Goal: Browse casually

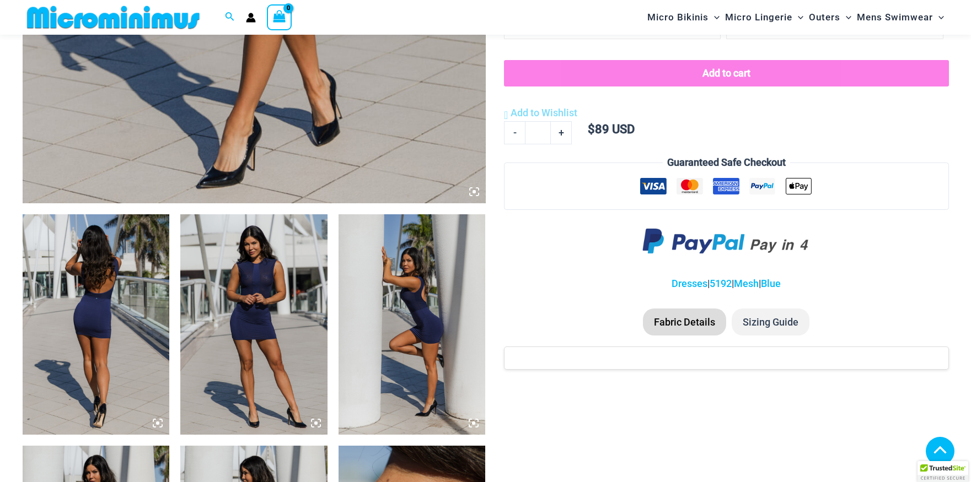
scroll to position [591, 0]
click at [83, 324] on img at bounding box center [96, 324] width 147 height 220
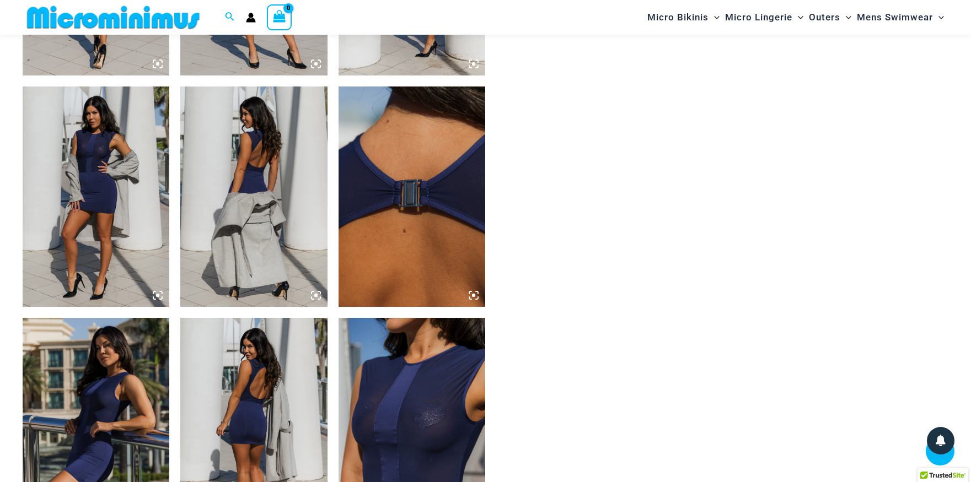
scroll to position [896, 0]
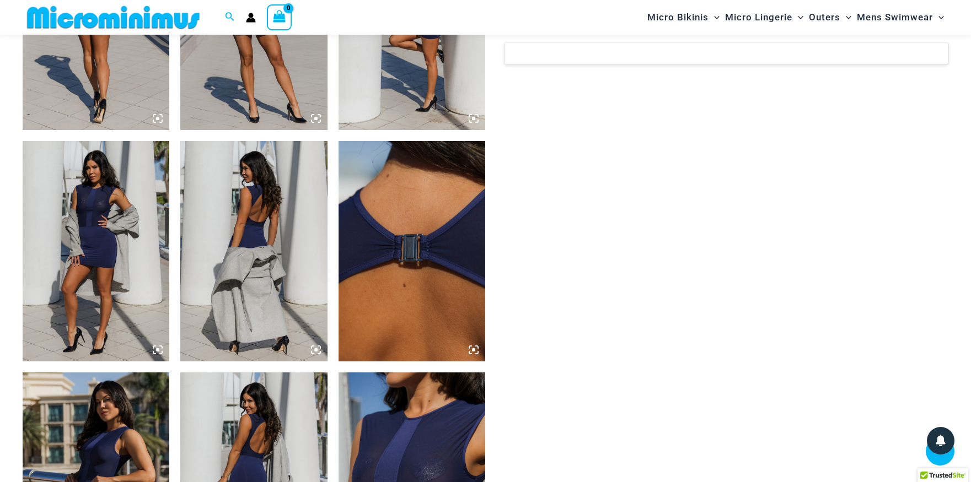
click at [421, 430] on img at bounding box center [411, 483] width 147 height 220
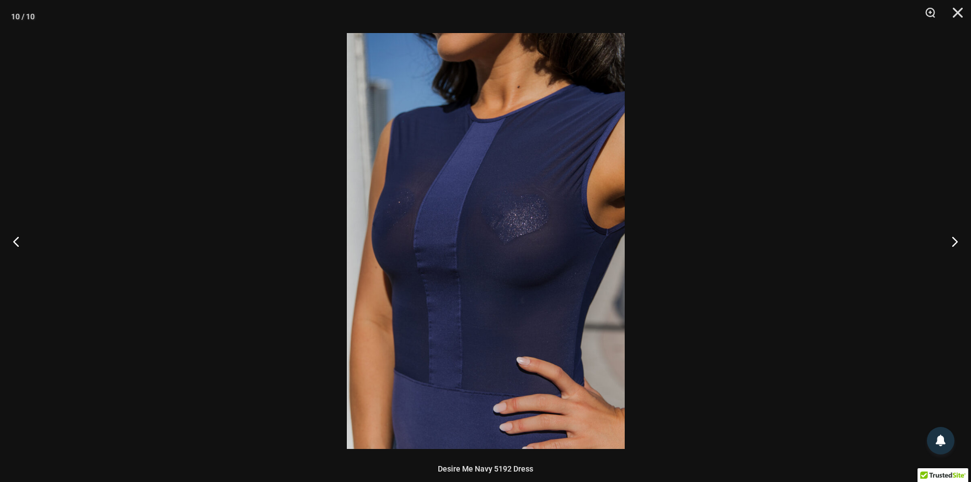
click at [487, 369] on img at bounding box center [486, 241] width 278 height 416
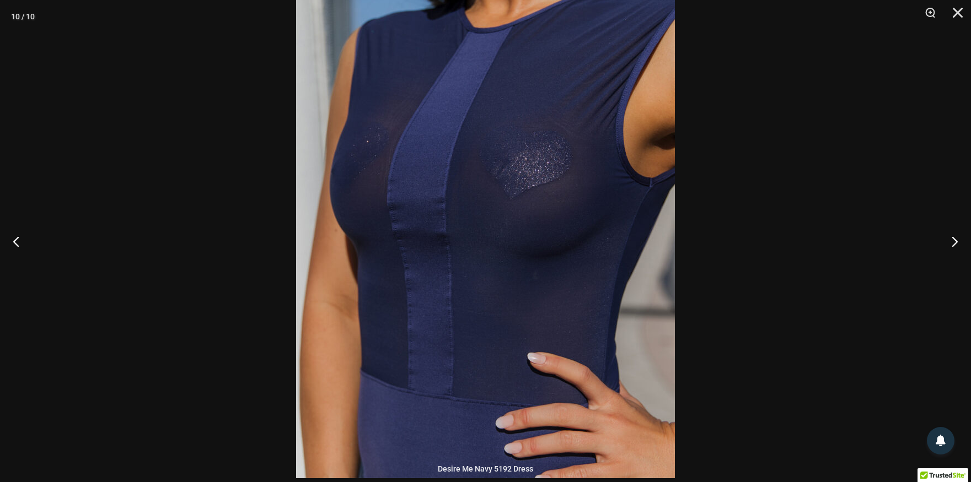
click at [527, 346] on img at bounding box center [485, 195] width 379 height 568
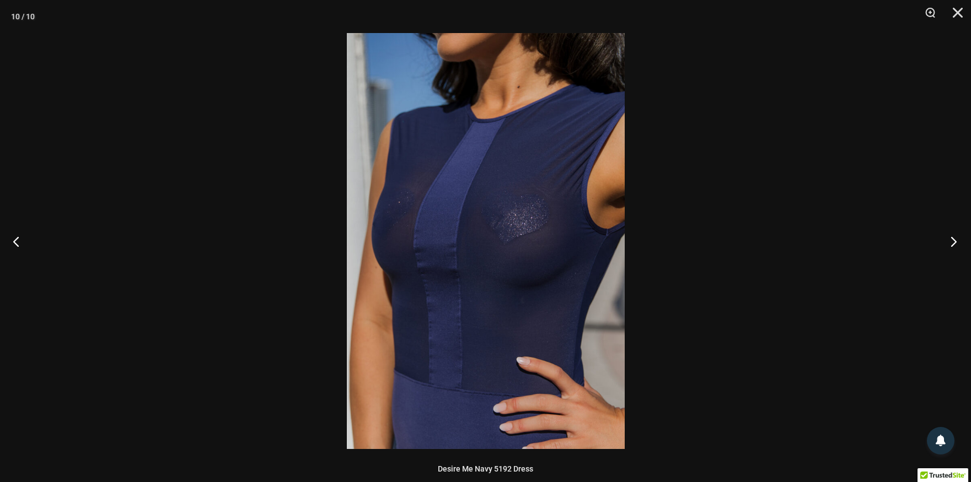
click at [950, 240] on button "Next" at bounding box center [949, 241] width 41 height 55
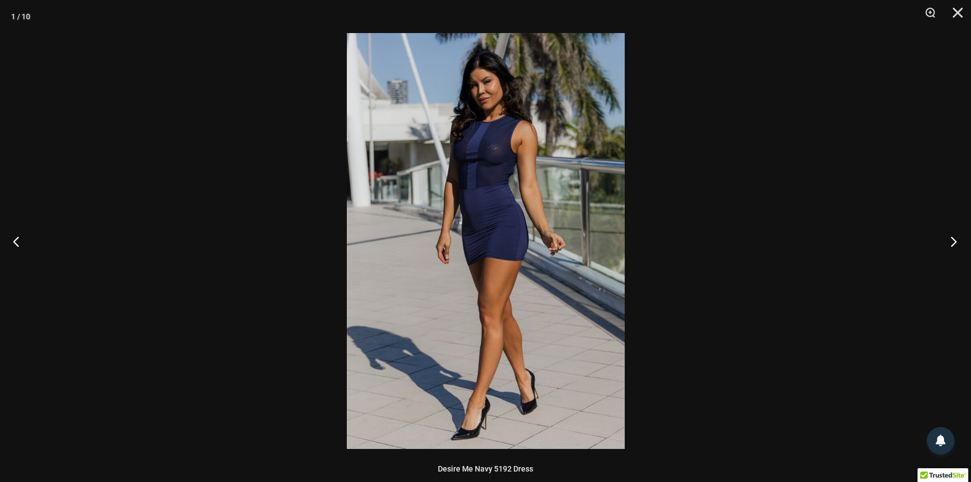
click at [950, 240] on button "Next" at bounding box center [949, 241] width 41 height 55
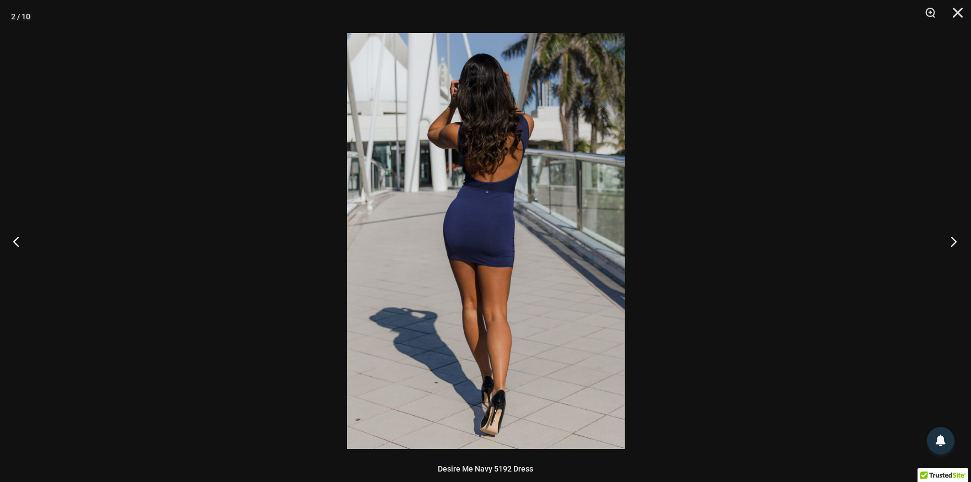
click at [950, 240] on button "Next" at bounding box center [949, 241] width 41 height 55
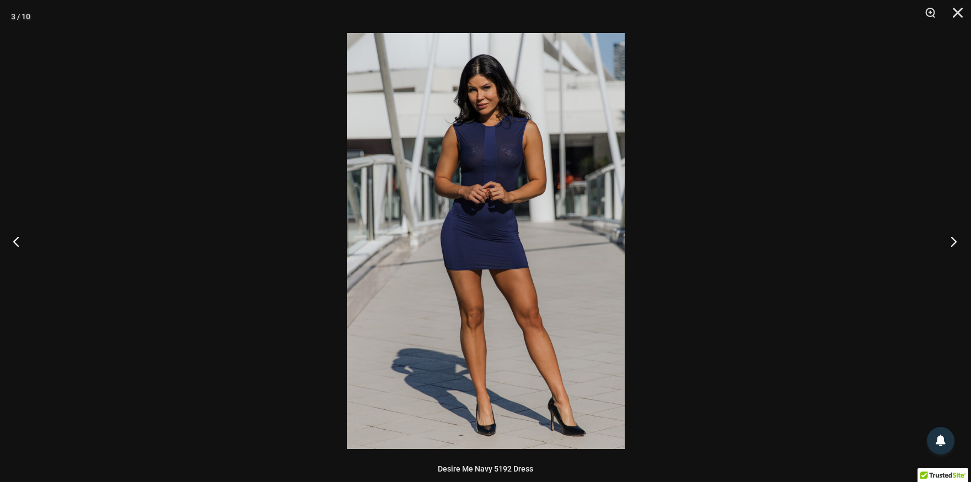
click at [950, 240] on button "Next" at bounding box center [949, 241] width 41 height 55
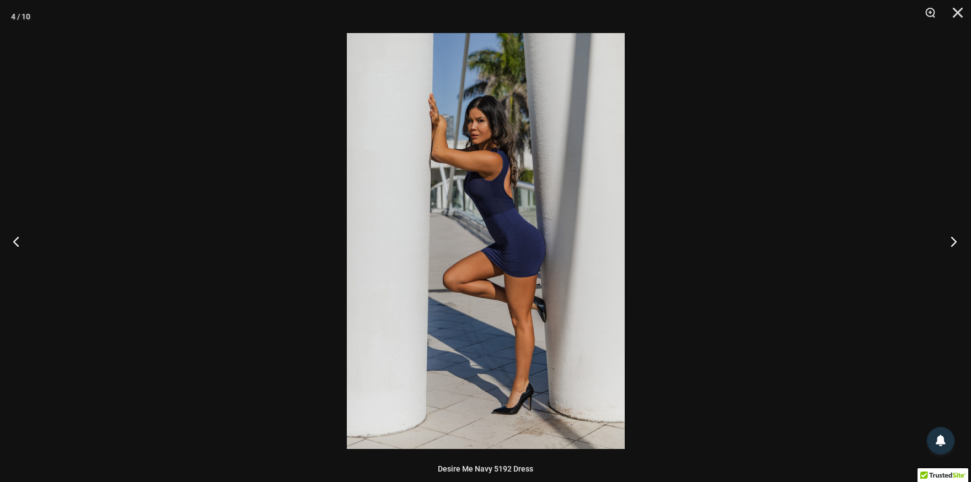
click at [950, 240] on button "Next" at bounding box center [949, 241] width 41 height 55
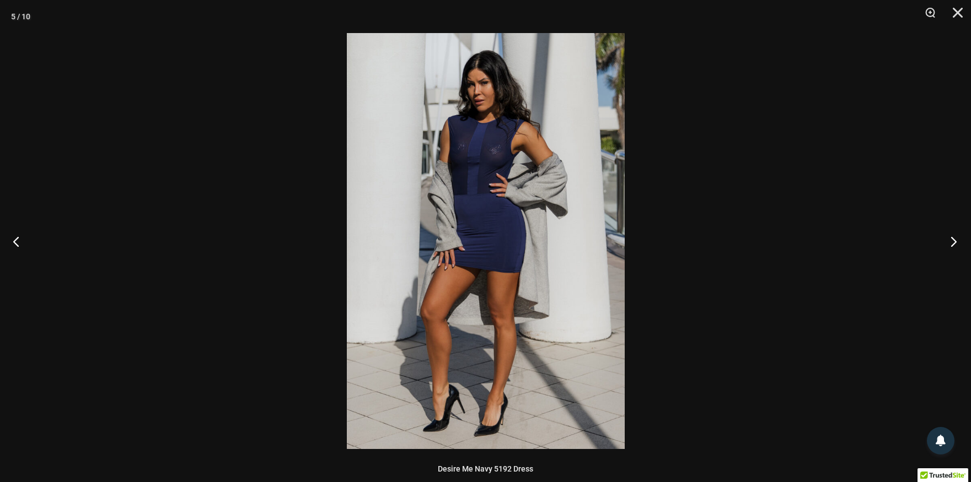
click at [950, 240] on button "Next" at bounding box center [949, 241] width 41 height 55
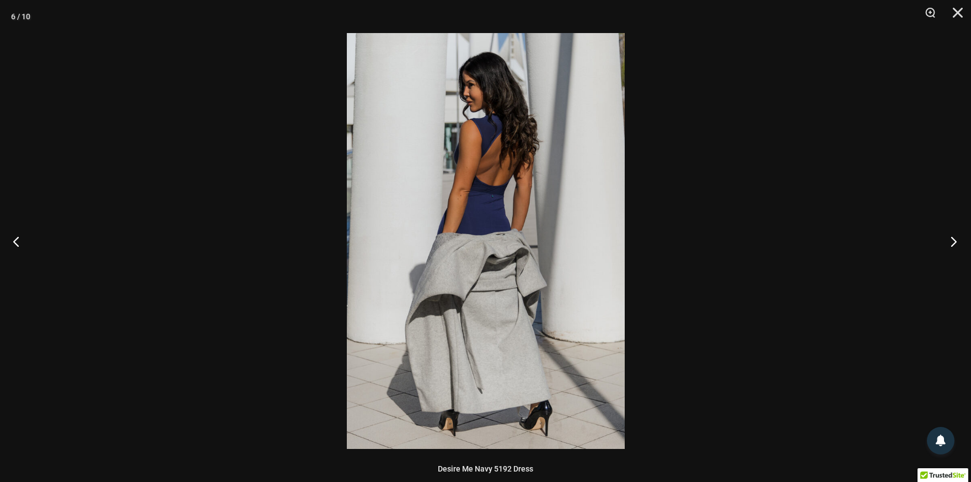
click at [950, 240] on button "Next" at bounding box center [949, 241] width 41 height 55
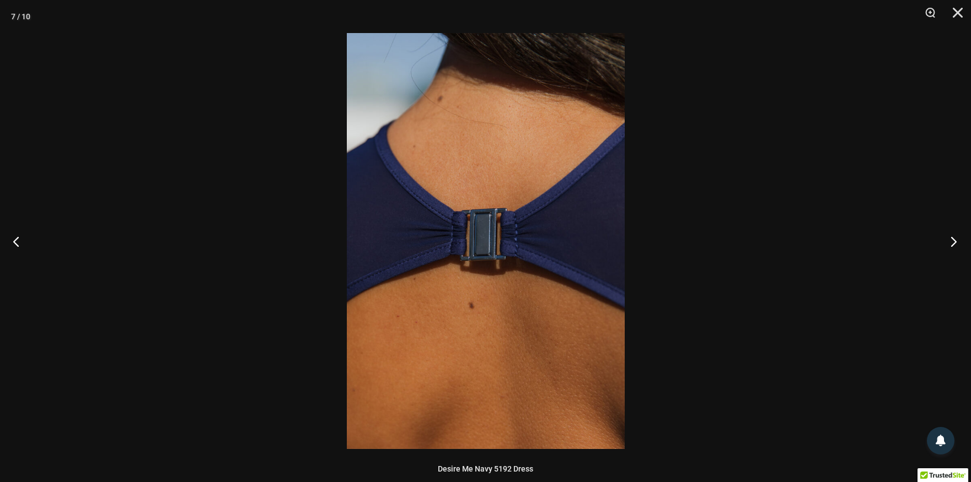
click at [950, 240] on button "Next" at bounding box center [949, 241] width 41 height 55
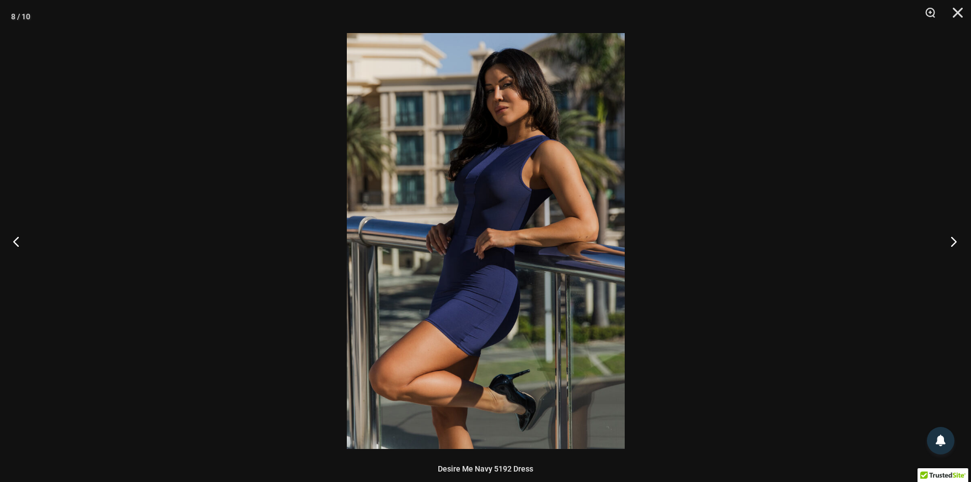
click at [950, 240] on button "Next" at bounding box center [949, 241] width 41 height 55
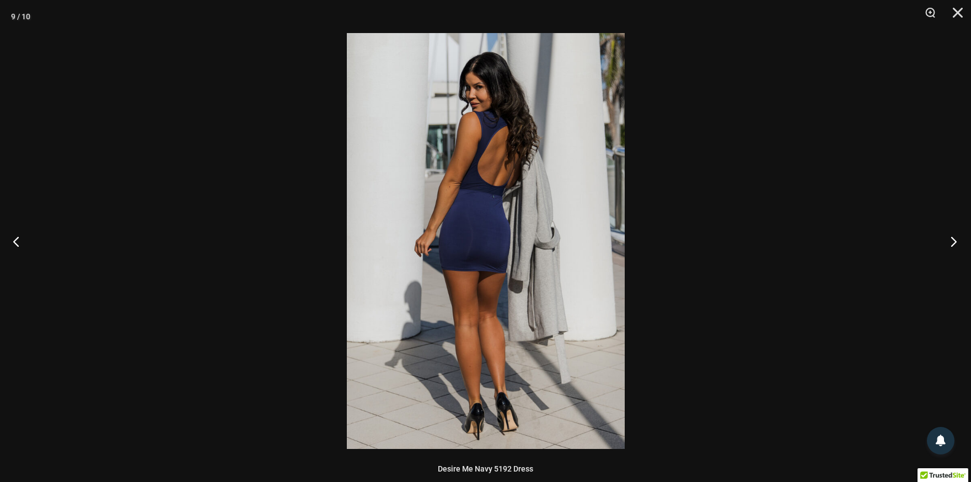
click at [950, 240] on button "Next" at bounding box center [949, 241] width 41 height 55
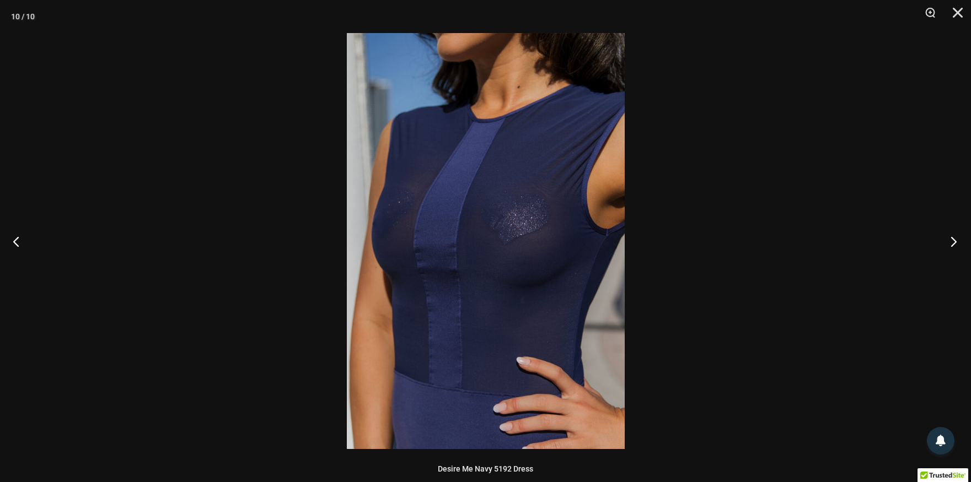
click at [950, 240] on button "Next" at bounding box center [949, 241] width 41 height 55
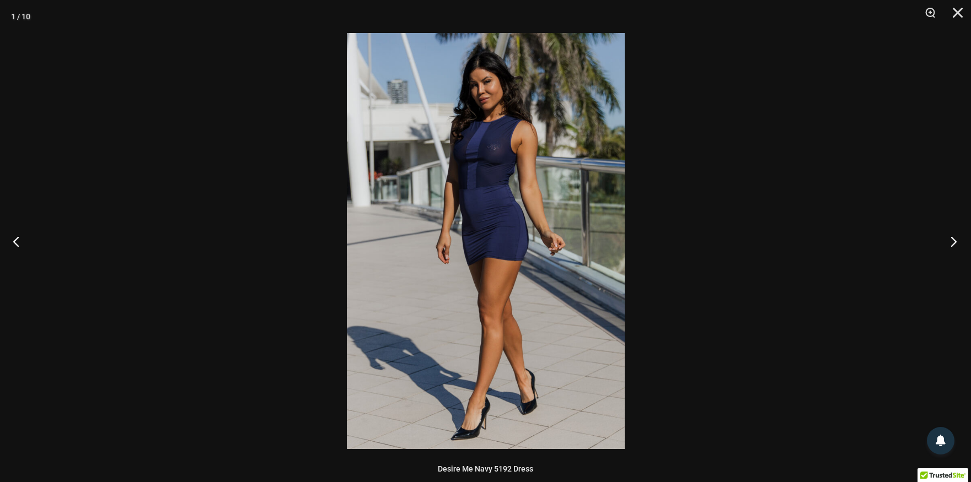
click at [950, 240] on button "Next" at bounding box center [949, 241] width 41 height 55
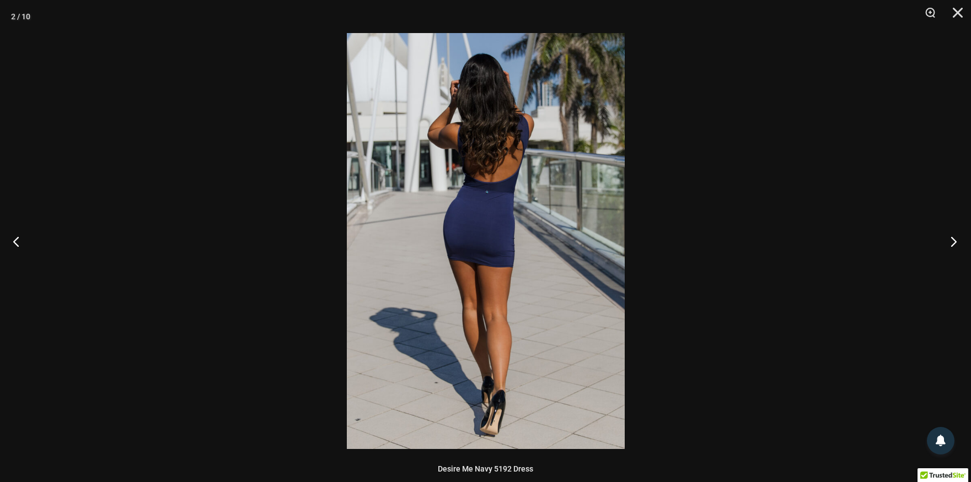
click at [950, 240] on button "Next" at bounding box center [949, 241] width 41 height 55
